Goal: Task Accomplishment & Management: Complete application form

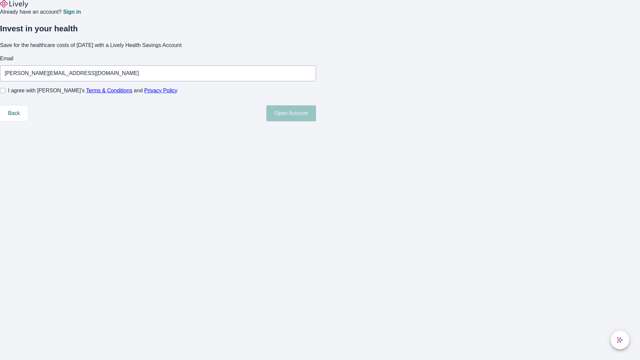
click at [5, 93] on input "I agree with Lively’s Terms & Conditions and Privacy Policy" at bounding box center [2, 90] width 5 height 5
checkbox input "true"
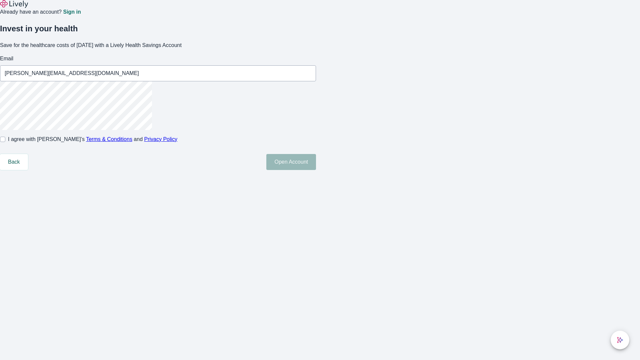
click at [316, 170] on button "Open Account" at bounding box center [291, 162] width 50 height 16
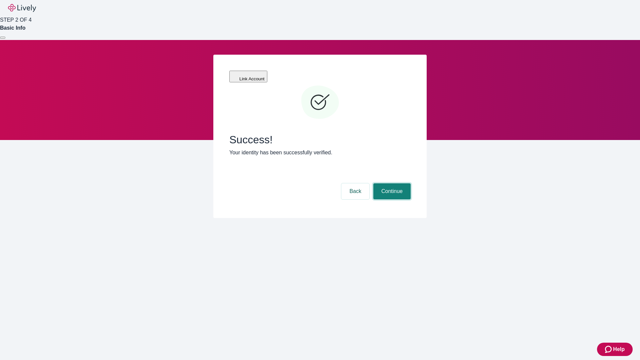
click at [391, 183] on button "Continue" at bounding box center [391, 191] width 37 height 16
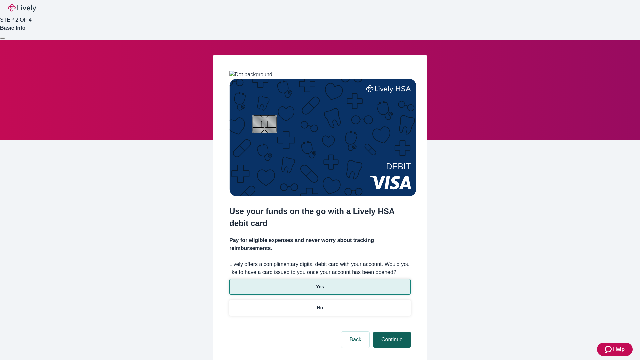
click at [320, 304] on p "No" at bounding box center [320, 307] width 6 height 7
click at [391, 332] on button "Continue" at bounding box center [391, 340] width 37 height 16
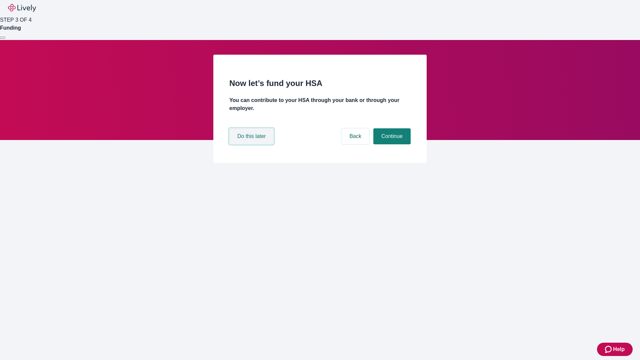
click at [252, 144] on button "Do this later" at bounding box center [251, 136] width 44 height 16
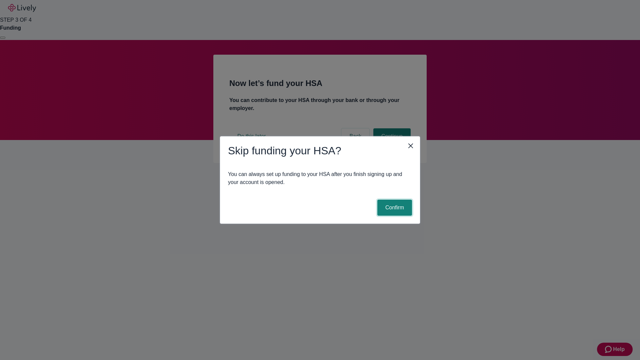
click at [394, 208] on button "Confirm" at bounding box center [394, 208] width 35 height 16
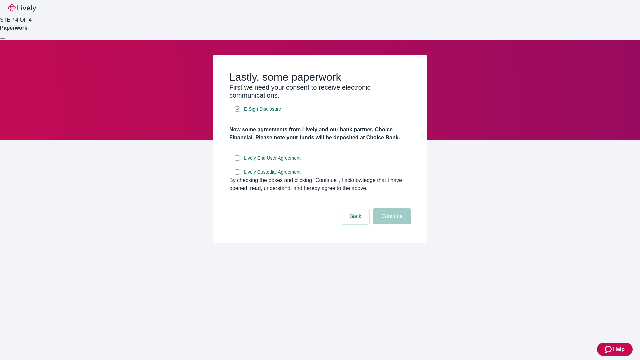
click at [237, 161] on input "Lively End User Agreement" at bounding box center [237, 157] width 5 height 5
checkbox input "true"
click at [237, 175] on input "Lively Custodial Agreement" at bounding box center [237, 171] width 5 height 5
checkbox input "true"
click at [391, 224] on button "Continue" at bounding box center [391, 216] width 37 height 16
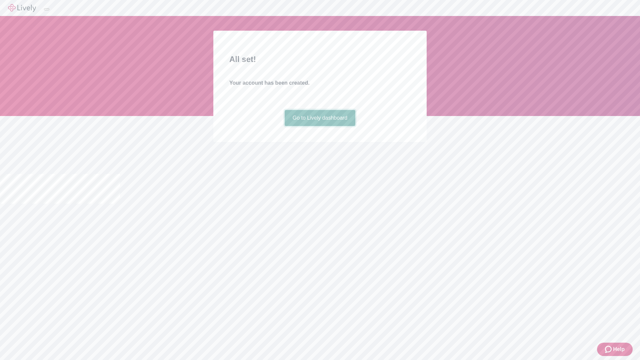
click at [320, 126] on link "Go to Lively dashboard" at bounding box center [320, 118] width 71 height 16
